Goal: Check status

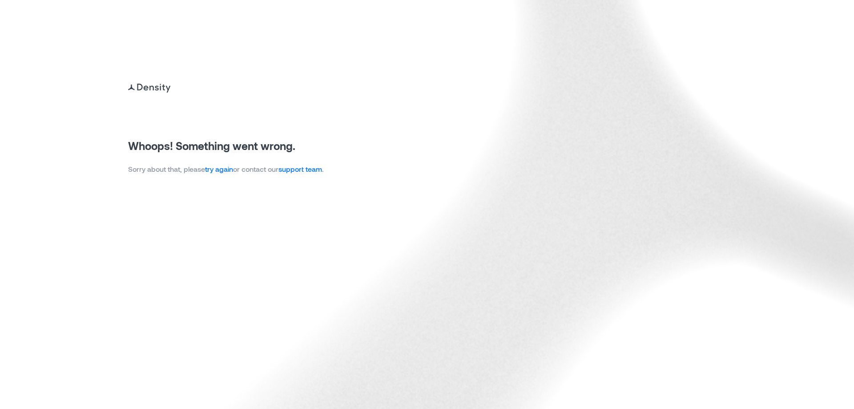
click at [226, 169] on link "try again" at bounding box center [219, 169] width 28 height 8
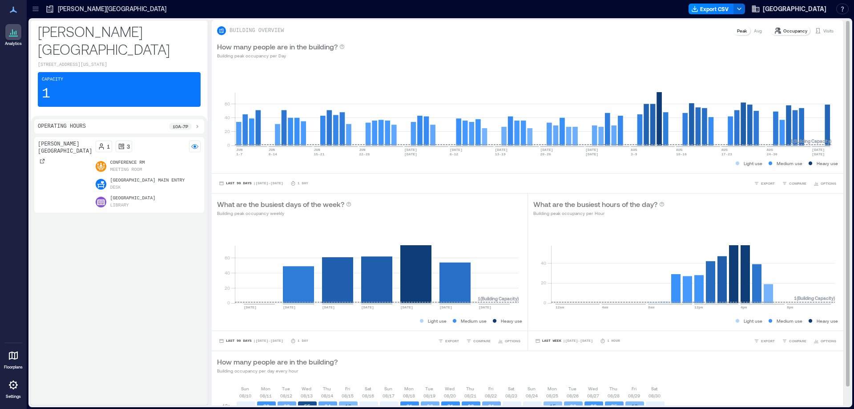
click at [815, 31] on icon at bounding box center [818, 30] width 7 height 7
